Goal: Find contact information: Obtain details needed to contact an individual or organization

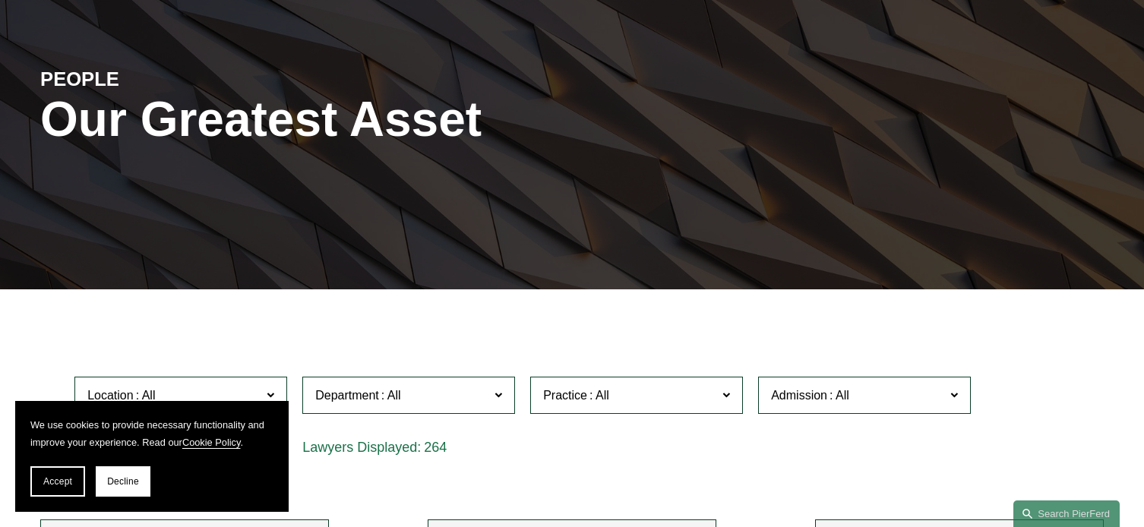
scroll to position [147, 0]
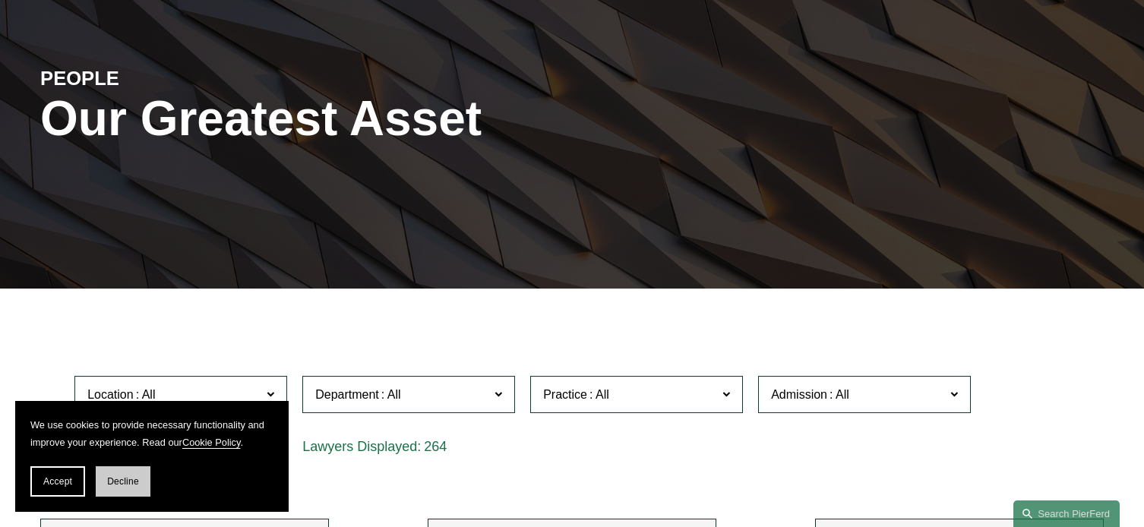
click at [122, 476] on span "Decline" at bounding box center [123, 481] width 32 height 11
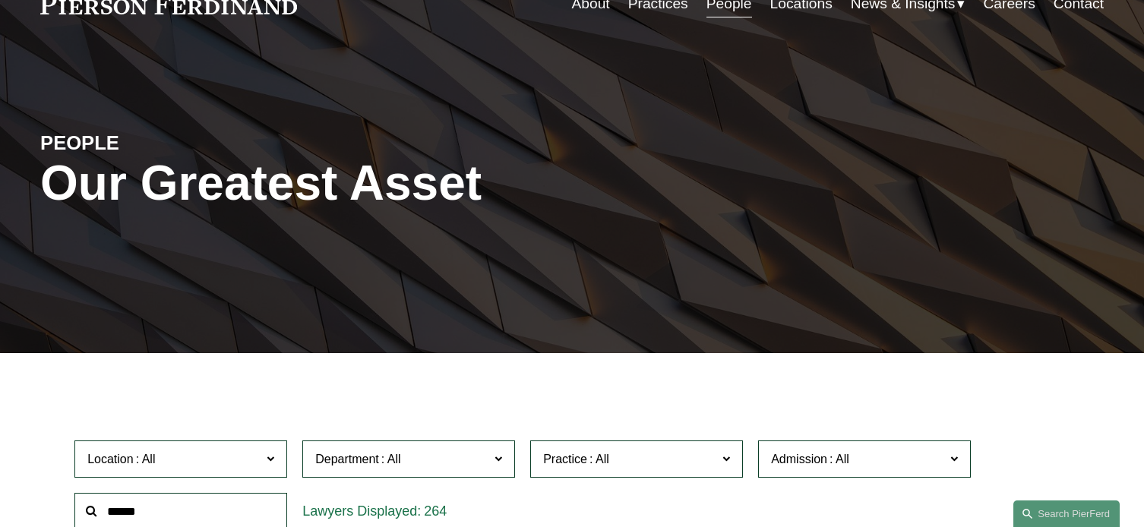
scroll to position [0, 0]
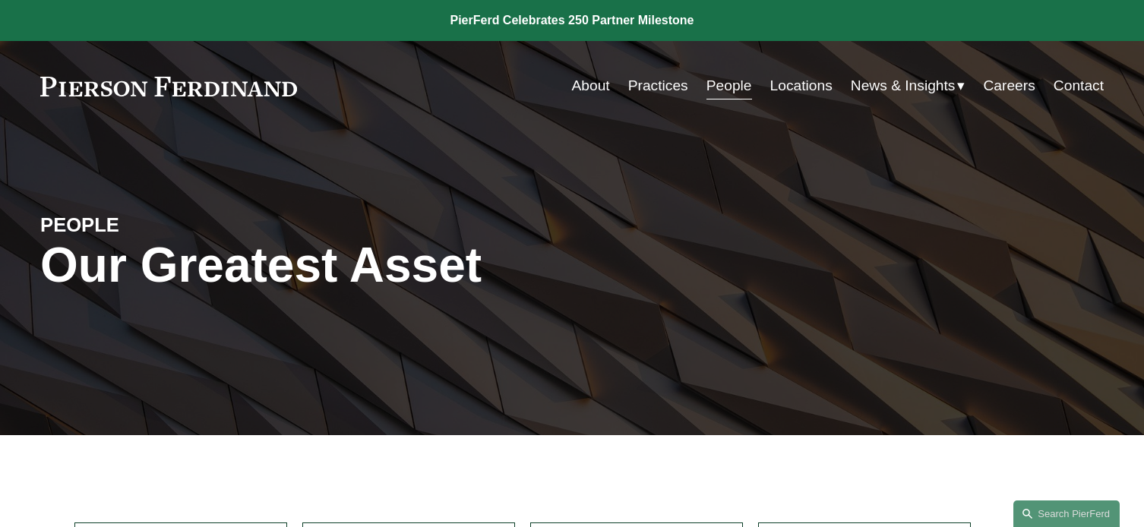
click at [801, 88] on link "Locations" at bounding box center [801, 85] width 62 height 29
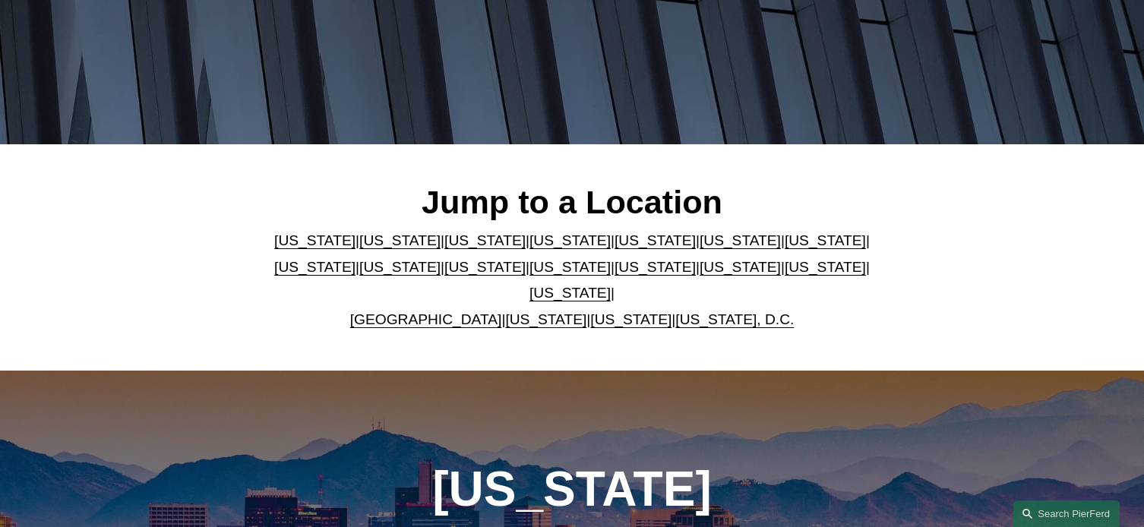
scroll to position [296, 0]
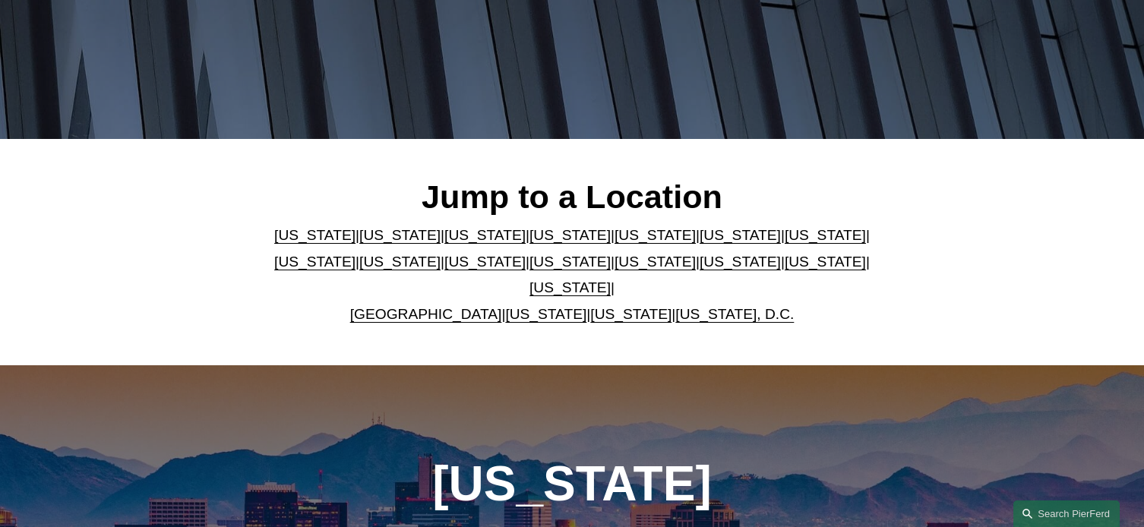
click at [529, 270] on link "[US_STATE]" at bounding box center [569, 262] width 81 height 16
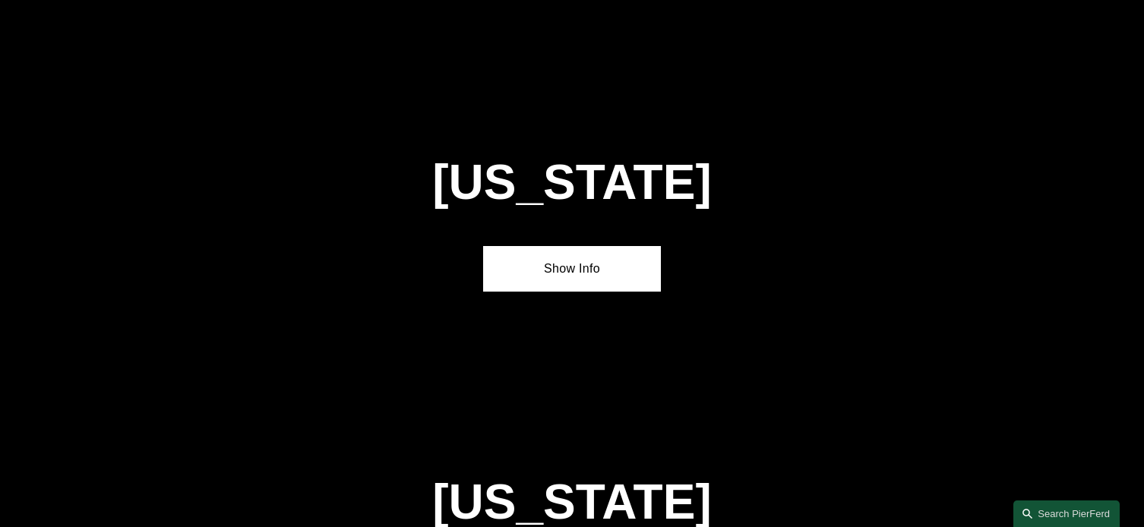
scroll to position [3891, 0]
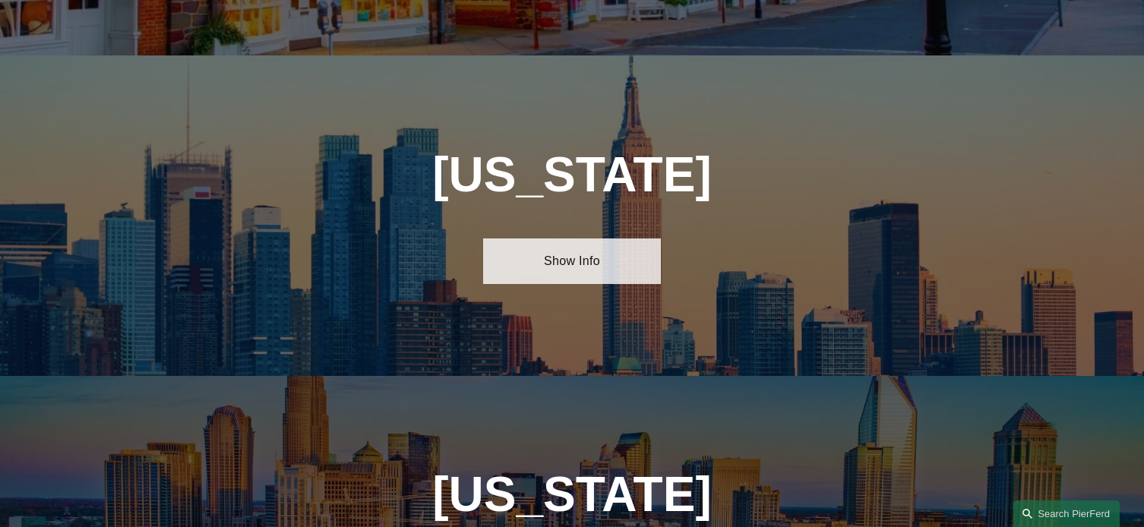
click at [532, 239] on link "Show Info" at bounding box center [571, 262] width 177 height 46
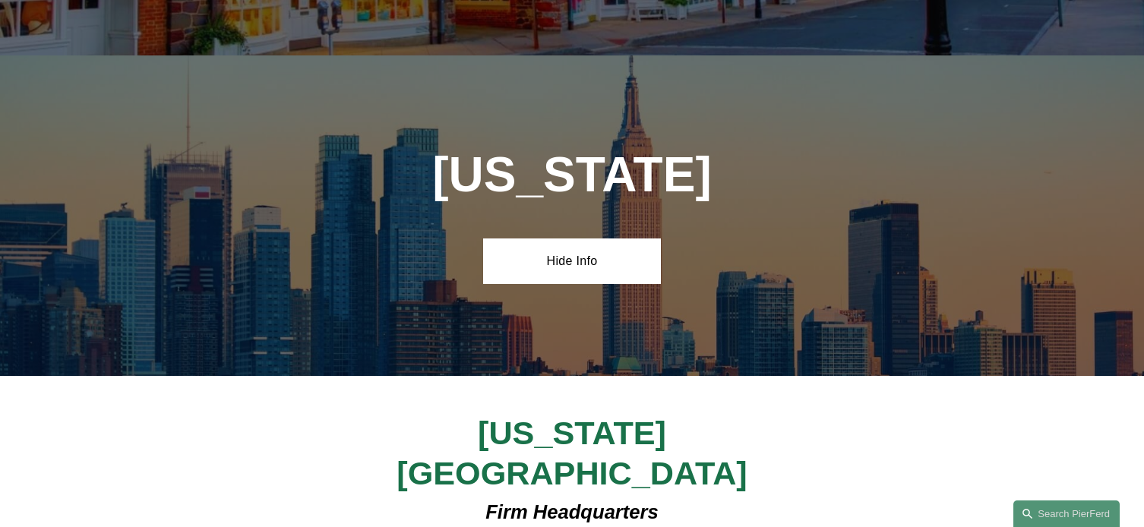
drag, startPoint x: 438, startPoint y: 426, endPoint x: 648, endPoint y: 446, distance: 210.6
copy h4 "1270 Avenue of the Americas 7th Floor—1050"
